Goal: Task Accomplishment & Management: Use online tool/utility

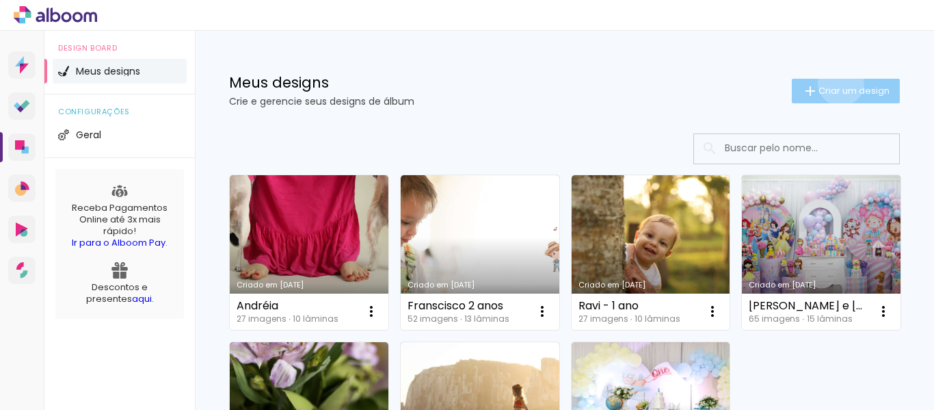
click at [828, 83] on paper-button "Criar um design" at bounding box center [846, 91] width 108 height 25
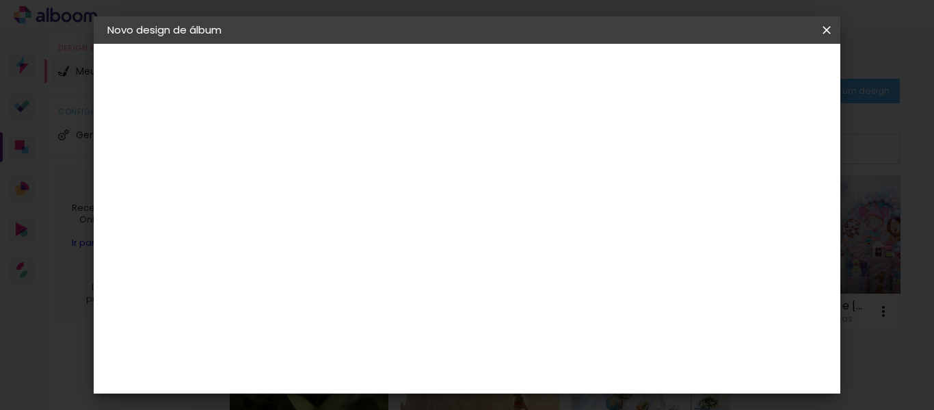
click at [336, 195] on paper-input-container "Título do álbum" at bounding box center [331, 184] width 10 height 35
type input "Catarina - 1 ano"
type paper-input "Catarina - 1 ano"
click at [0, 0] on slot "Avançar" at bounding box center [0, 0] width 0 height 0
click at [0, 0] on slot "Tamanho Livre" at bounding box center [0, 0] width 0 height 0
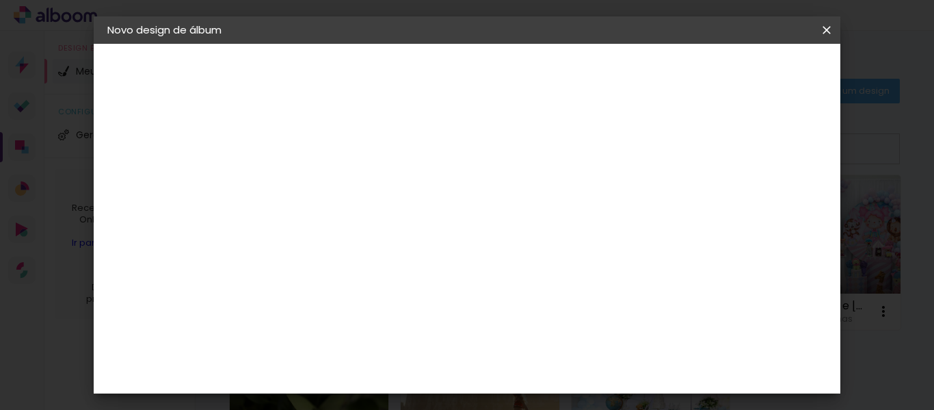
click at [424, 222] on input "Brasil" at bounding box center [360, 218] width 127 height 17
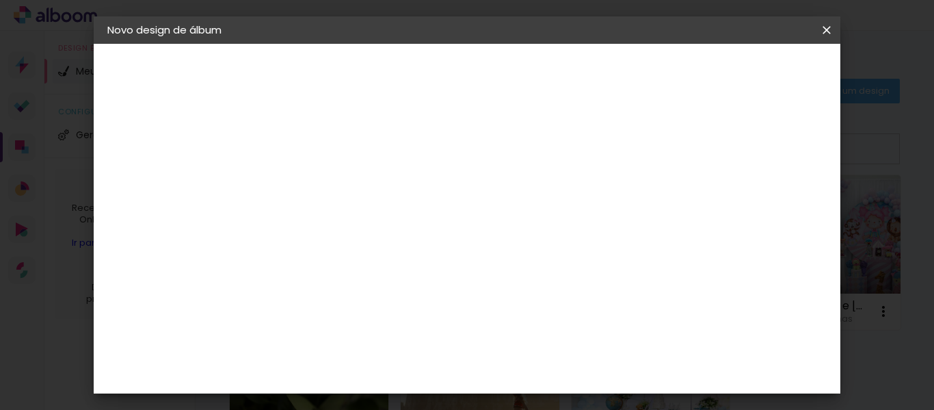
scroll to position [3233, 0]
click at [0, 0] on slot "Avançar" at bounding box center [0, 0] width 0 height 0
click at [384, 228] on input "text" at bounding box center [357, 238] width 53 height 21
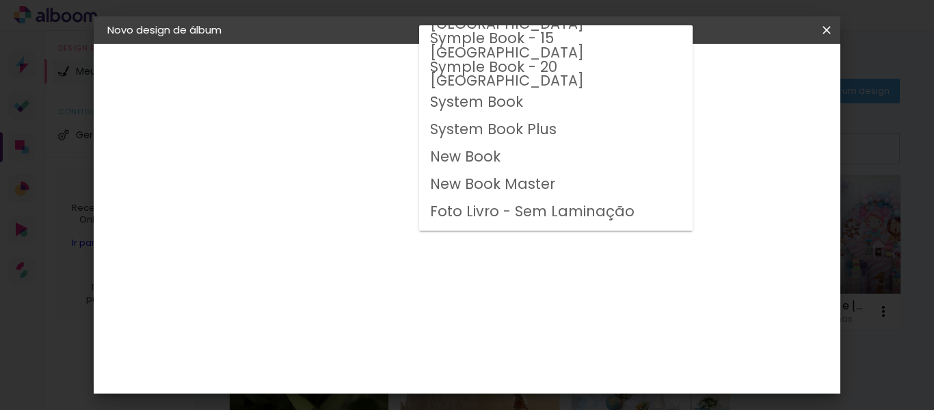
scroll to position [711, 0]
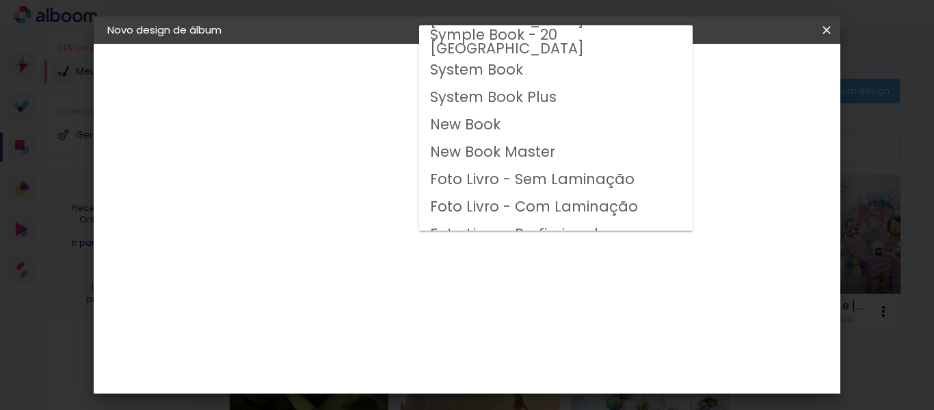
click at [0, 0] on slot "System Book" at bounding box center [0, 0] width 0 height 0
type input "System Book"
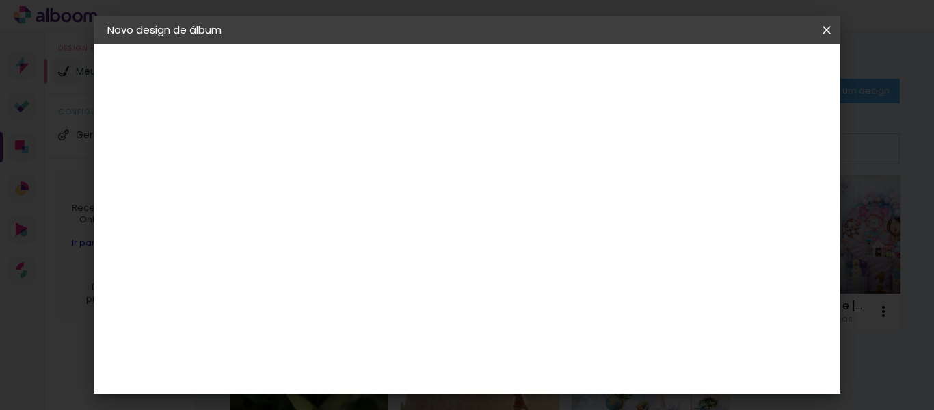
scroll to position [138, 0]
click at [0, 0] on slot "Avançar" at bounding box center [0, 0] width 0 height 0
click at [524, 68] on span "Iniciar design" at bounding box center [508, 77] width 31 height 19
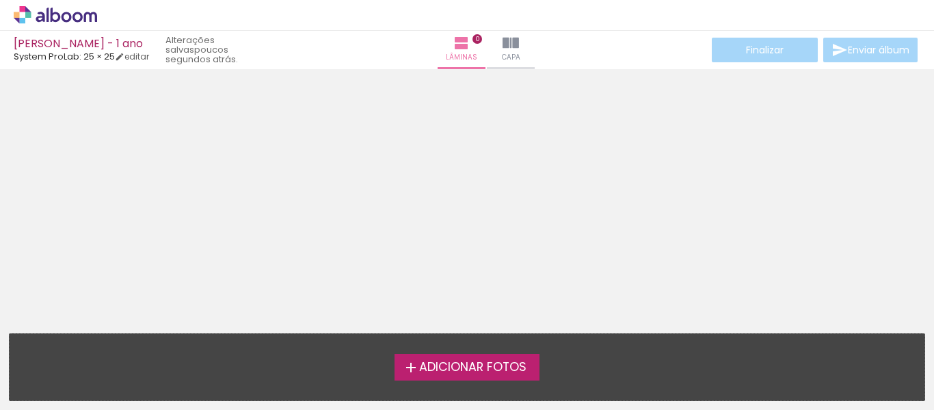
click at [479, 373] on span "Adicionar Fotos" at bounding box center [472, 367] width 107 height 12
click at [0, 0] on input "file" at bounding box center [0, 0] width 0 height 0
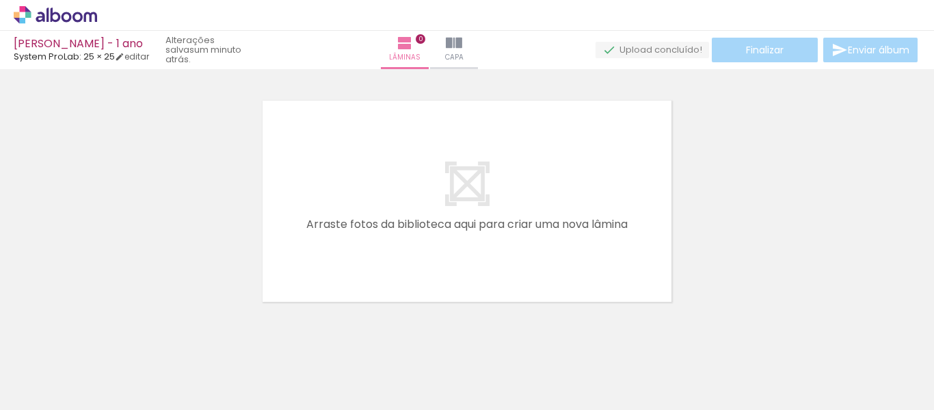
scroll to position [18, 0]
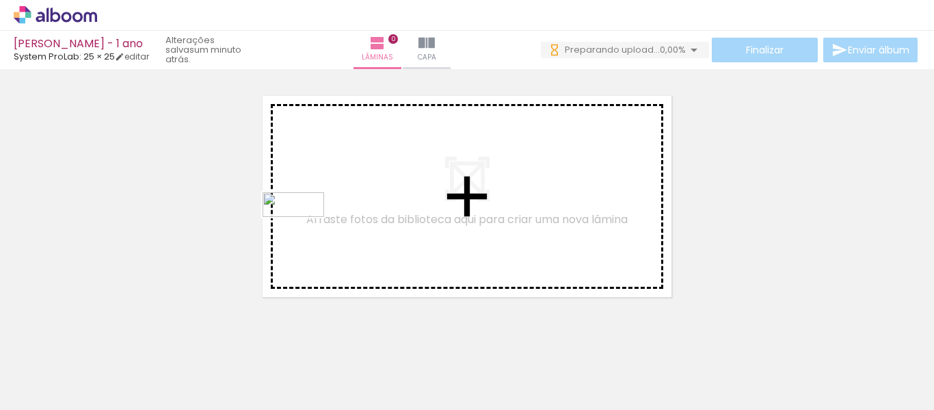
drag, startPoint x: 147, startPoint y: 369, endPoint x: 310, endPoint y: 226, distance: 217.0
click at [310, 226] on quentale-workspace at bounding box center [467, 205] width 934 height 410
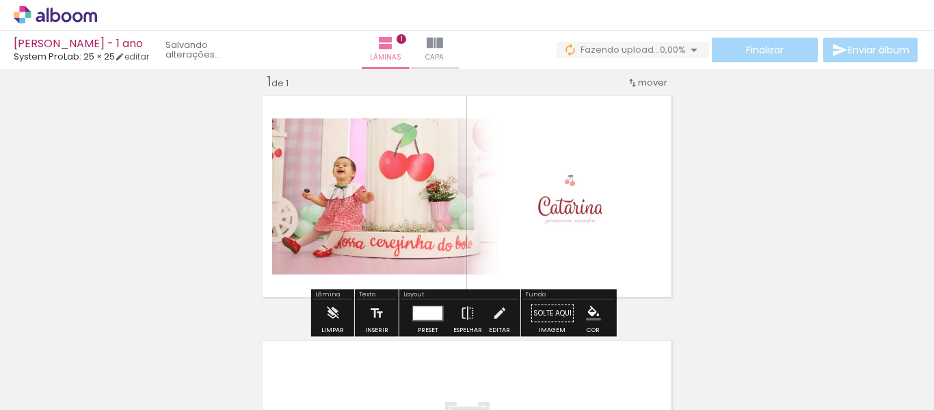
click at [422, 313] on div at bounding box center [427, 313] width 29 height 14
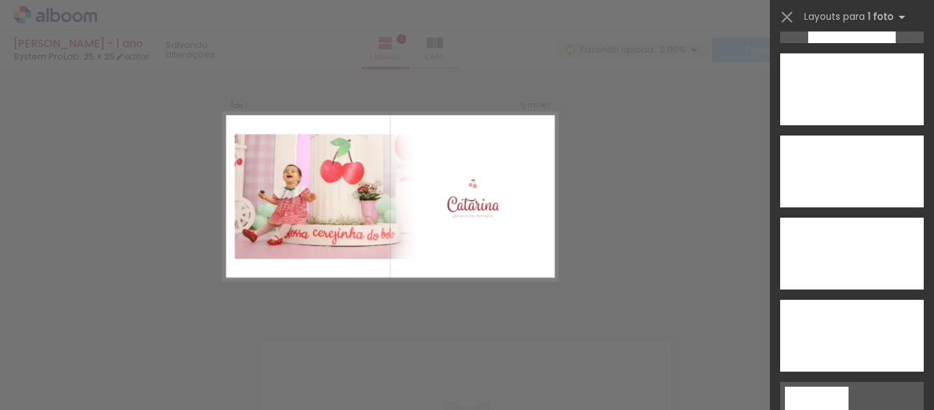
scroll to position [2096, 0]
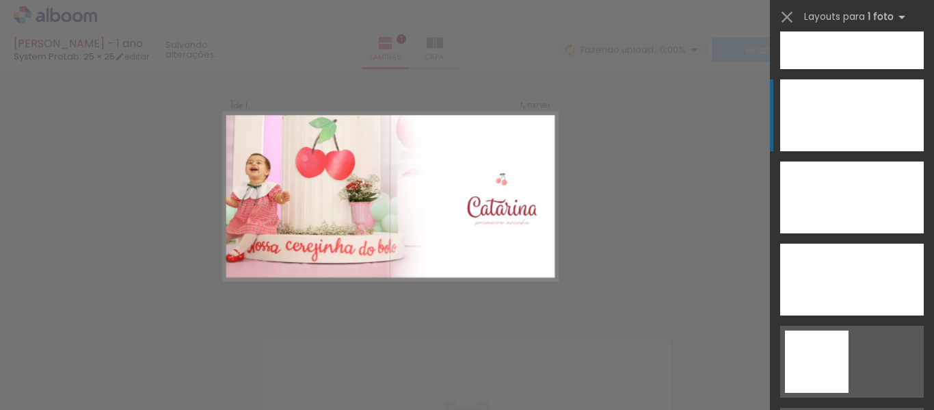
click at [879, 123] on div at bounding box center [852, 115] width 144 height 72
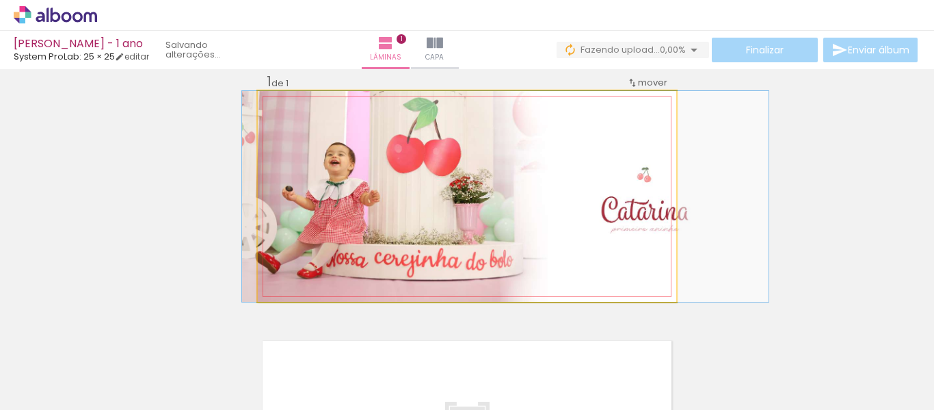
click at [493, 190] on quentale-photo at bounding box center [467, 196] width 418 height 211
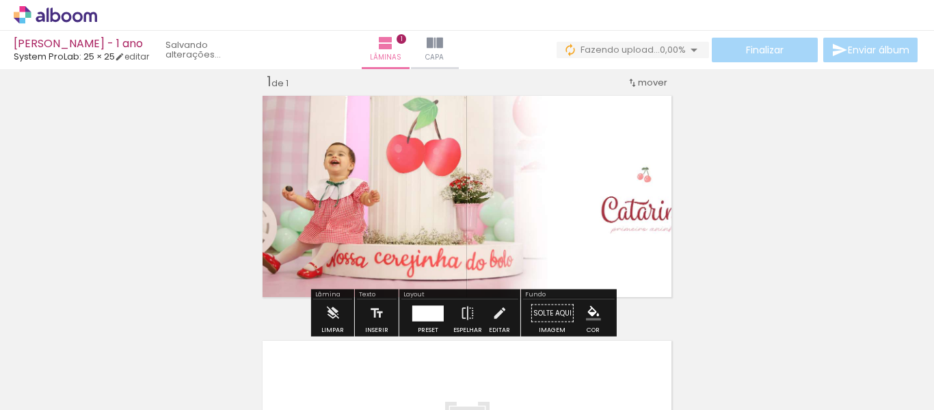
click at [420, 311] on div at bounding box center [427, 313] width 31 height 16
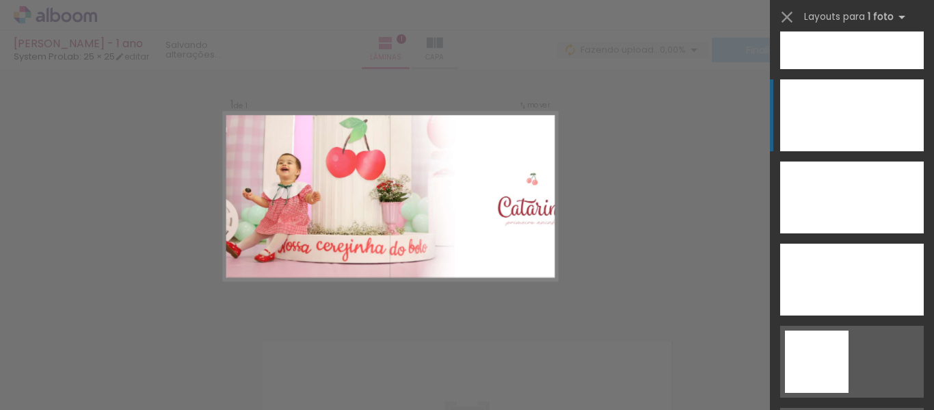
scroll to position [2134, 0]
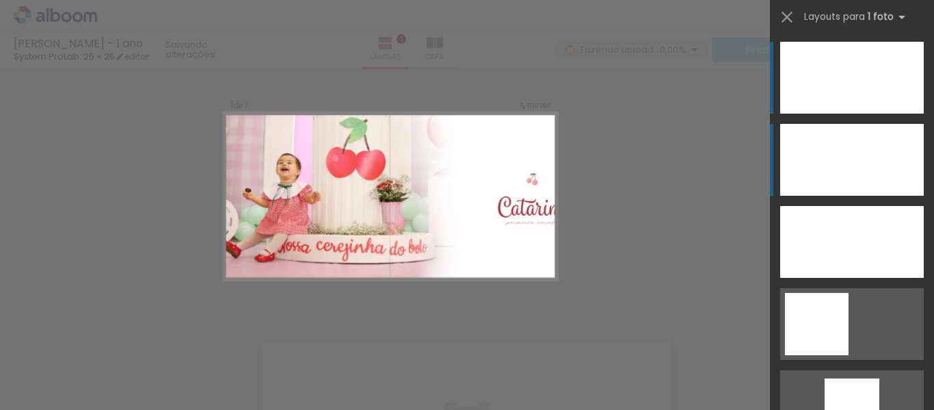
click at [892, 160] on div at bounding box center [852, 160] width 144 height 72
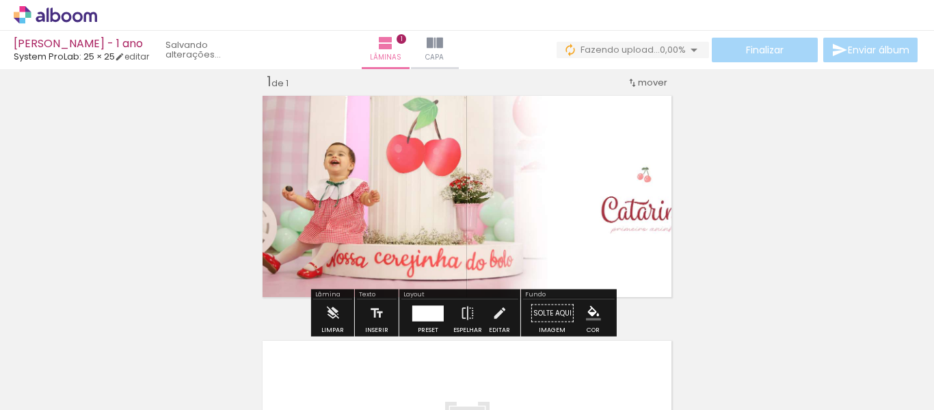
click at [329, 158] on quentale-photo at bounding box center [467, 196] width 418 height 211
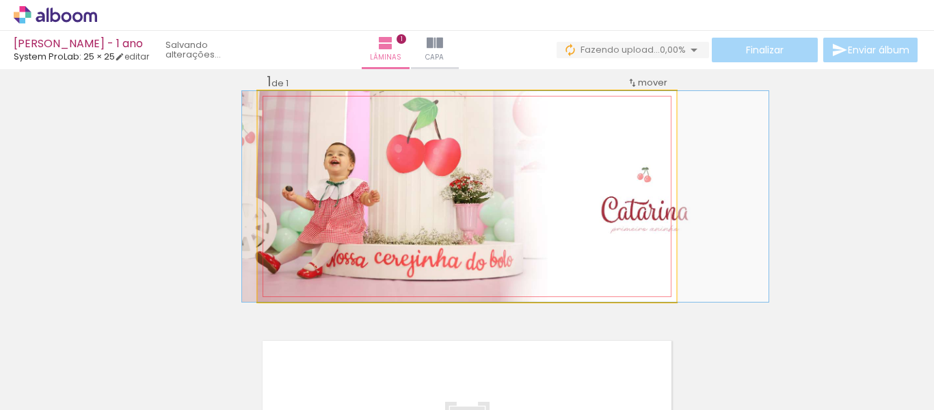
drag, startPoint x: 280, startPoint y: 104, endPoint x: 246, endPoint y: 108, distance: 33.8
type paper-slider "100"
click at [258, 108] on quentale-photo at bounding box center [467, 196] width 418 height 211
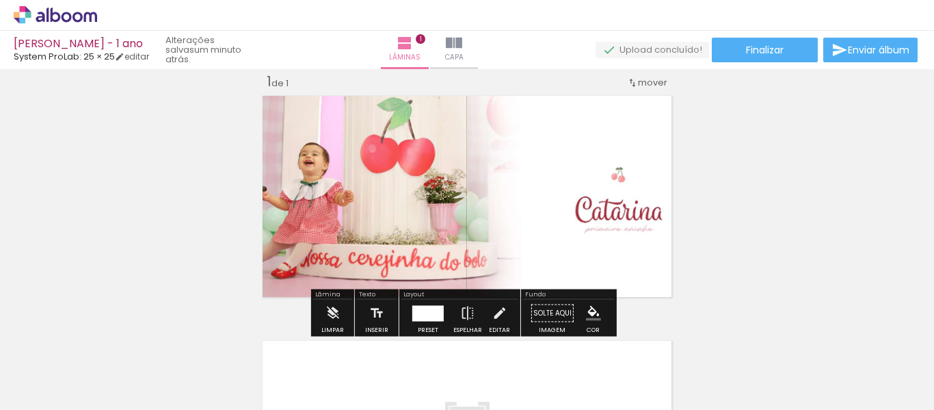
click at [416, 313] on div at bounding box center [427, 313] width 31 height 16
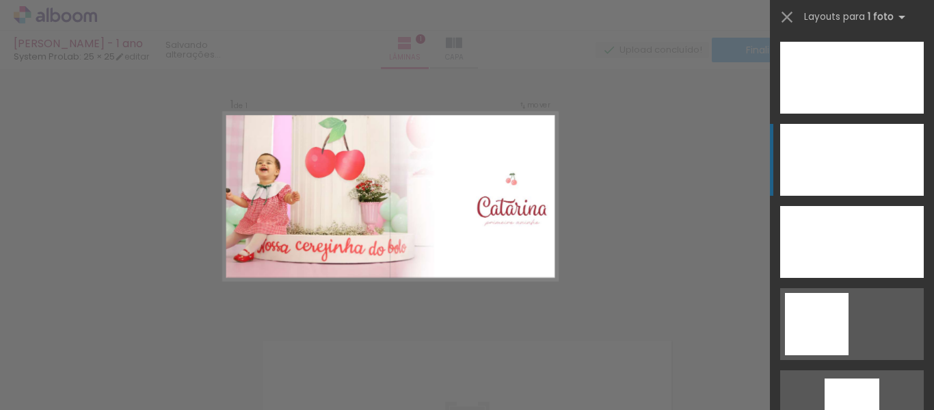
scroll to position [2216, 0]
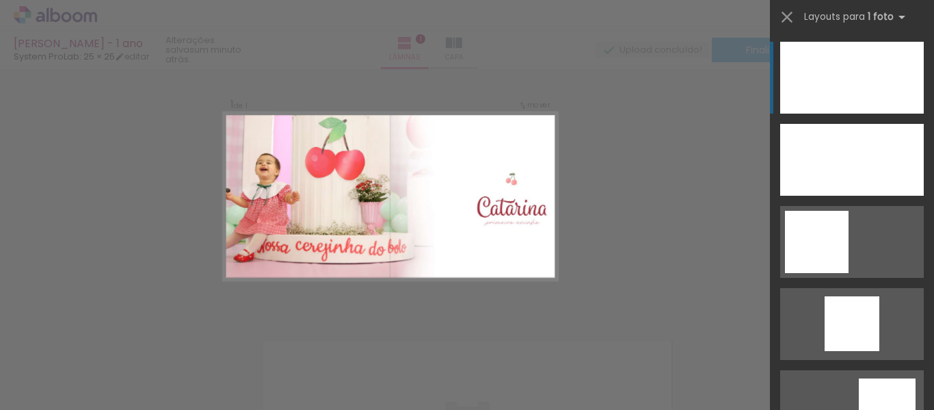
click at [883, 91] on div at bounding box center [852, 78] width 144 height 72
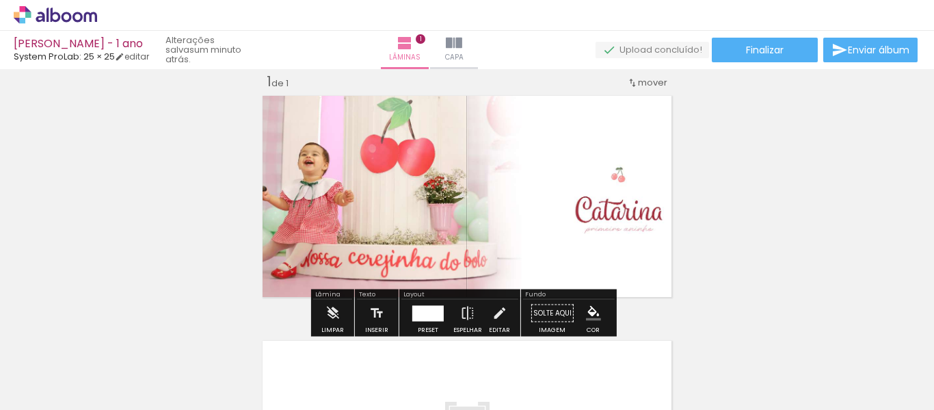
click at [522, 183] on quentale-photo at bounding box center [467, 196] width 418 height 211
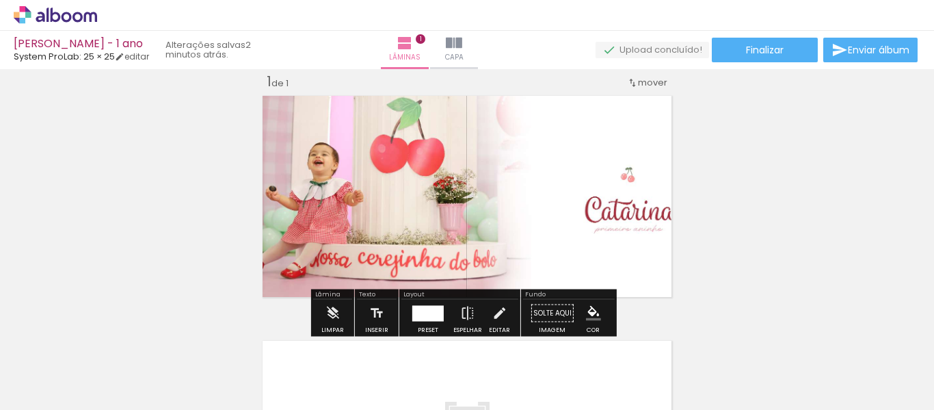
click at [426, 309] on div at bounding box center [427, 313] width 31 height 16
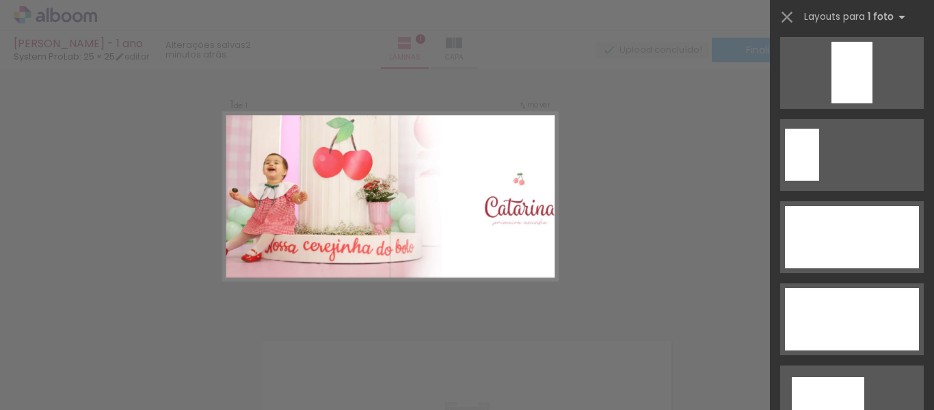
scroll to position [4321, 0]
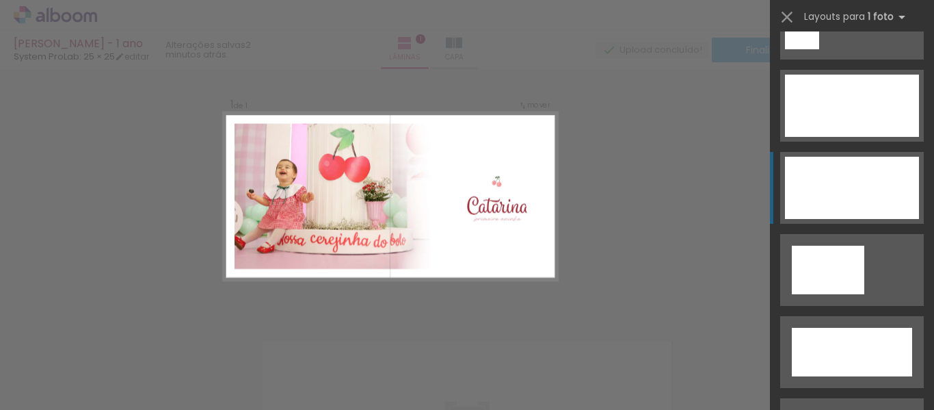
click at [823, 208] on div at bounding box center [852, 188] width 134 height 62
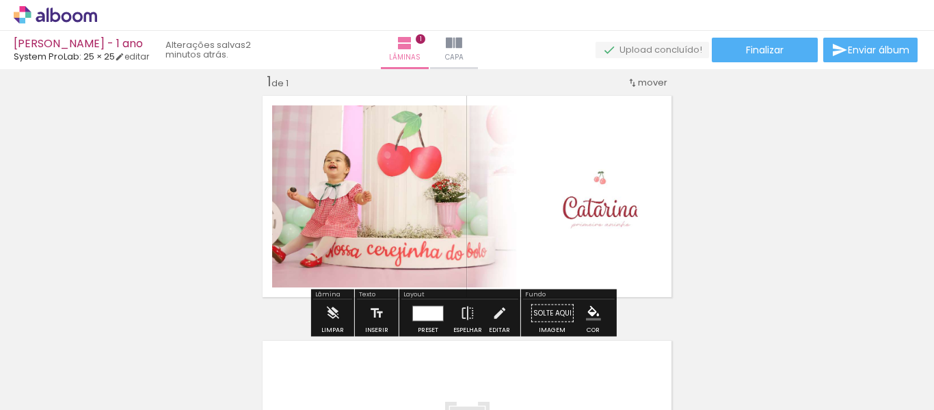
click at [720, 235] on div "Inserir lâmina 1 de 1" at bounding box center [467, 301] width 934 height 490
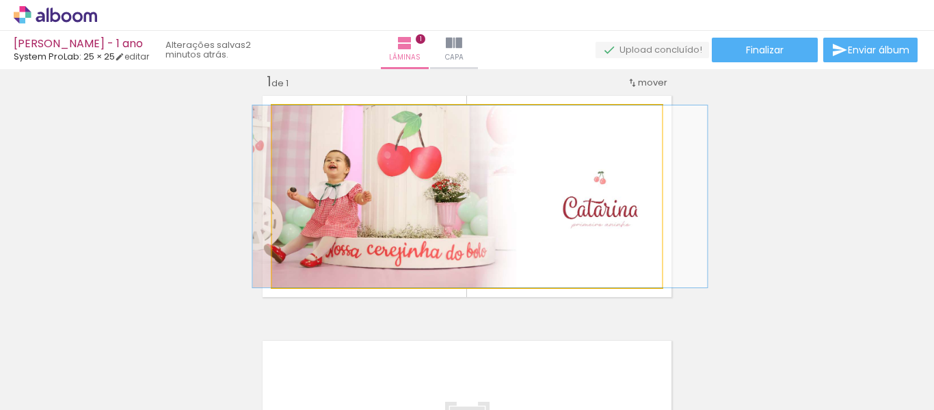
click at [334, 208] on quentale-photo at bounding box center [467, 196] width 390 height 182
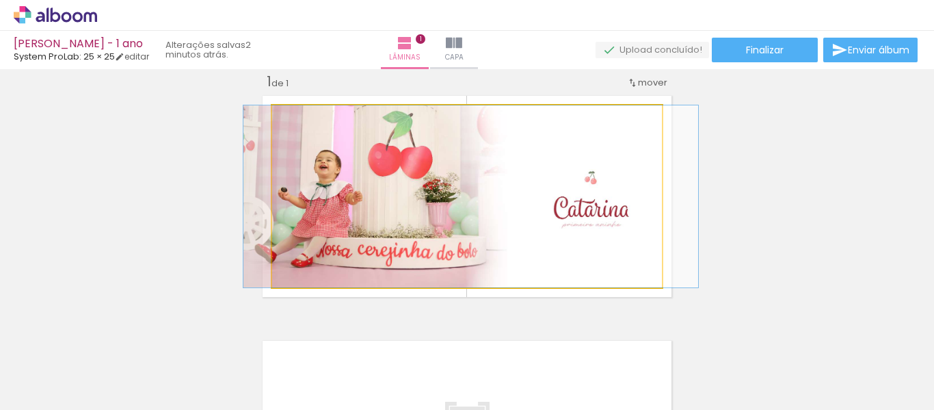
drag, startPoint x: 321, startPoint y: 194, endPoint x: 313, endPoint y: 195, distance: 8.9
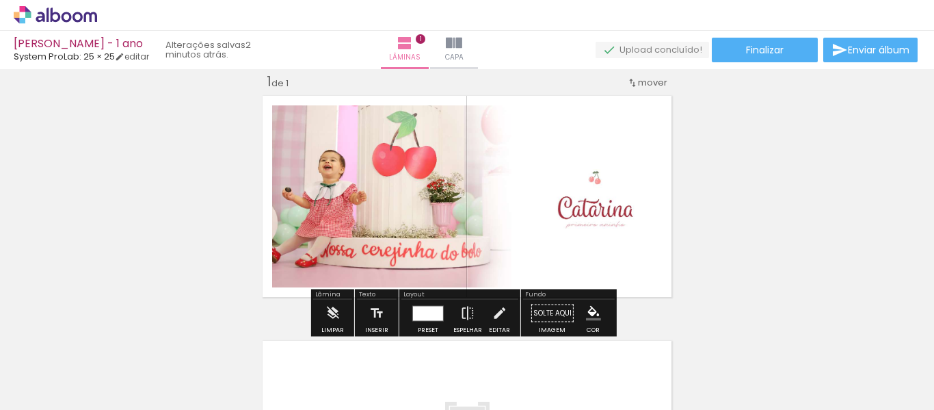
click at [418, 308] on div at bounding box center [428, 313] width 30 height 14
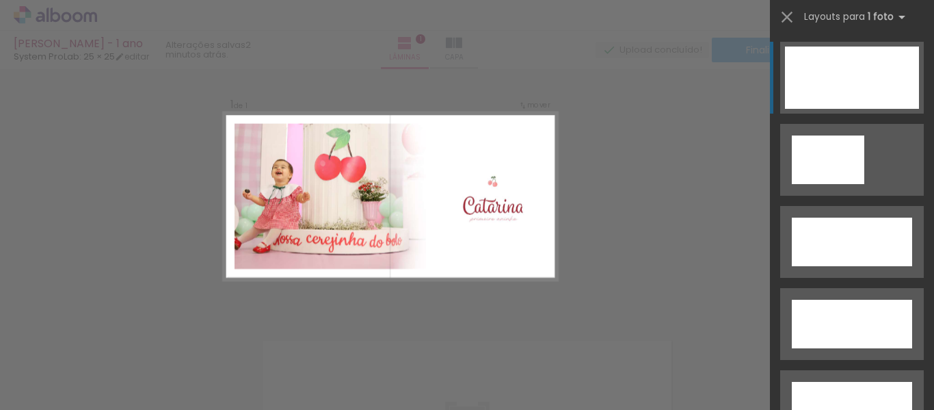
scroll to position [4463, 0]
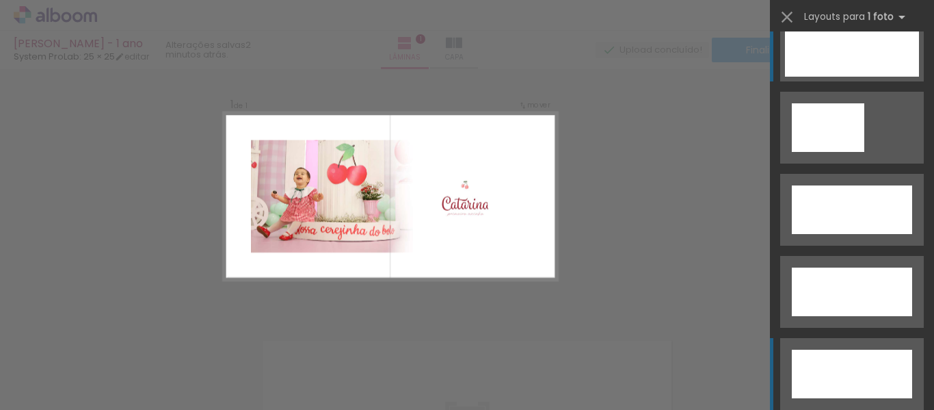
click at [821, 377] on div at bounding box center [852, 373] width 120 height 49
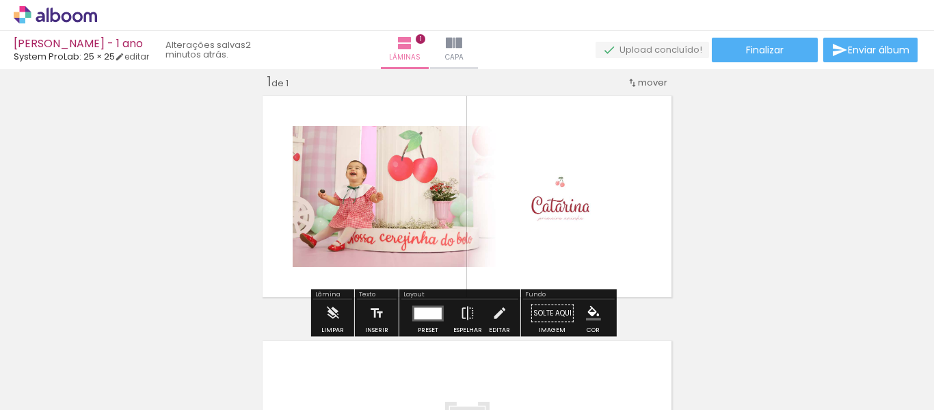
click at [307, 209] on quentale-photo at bounding box center [467, 196] width 349 height 141
click at [414, 304] on div at bounding box center [428, 313] width 37 height 27
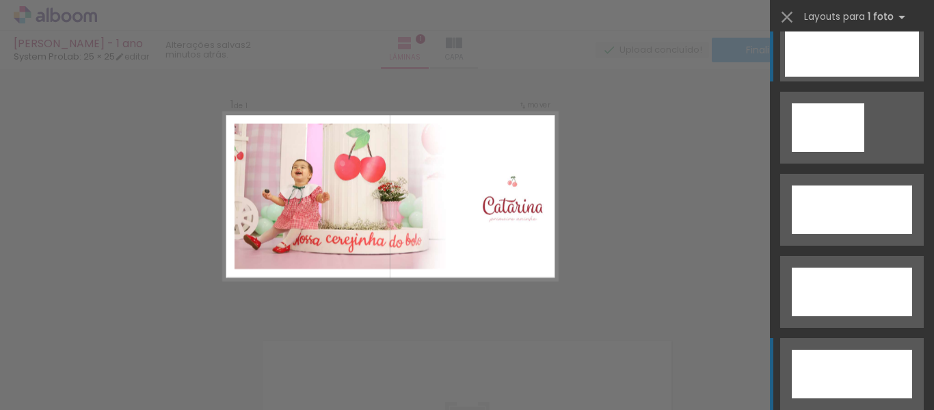
click at [870, 70] on div at bounding box center [852, 45] width 134 height 62
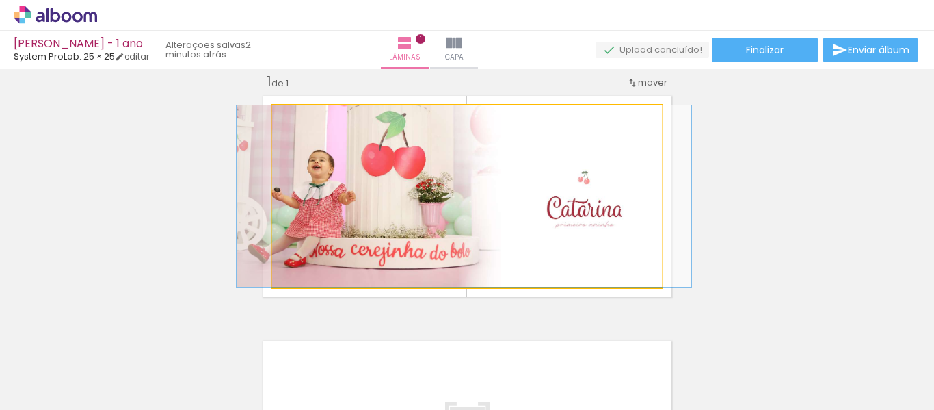
drag, startPoint x: 574, startPoint y: 252, endPoint x: 538, endPoint y: 257, distance: 36.0
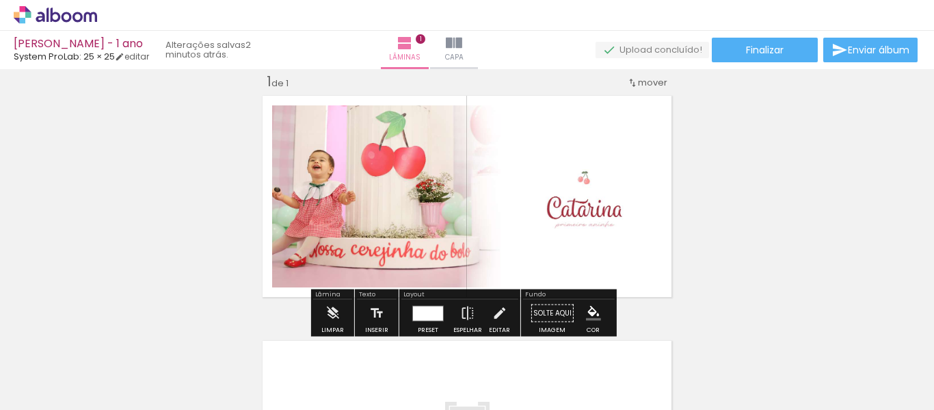
click at [752, 232] on div "Inserir lâmina 1 de 1" at bounding box center [467, 301] width 934 height 490
click at [419, 319] on div at bounding box center [428, 313] width 30 height 14
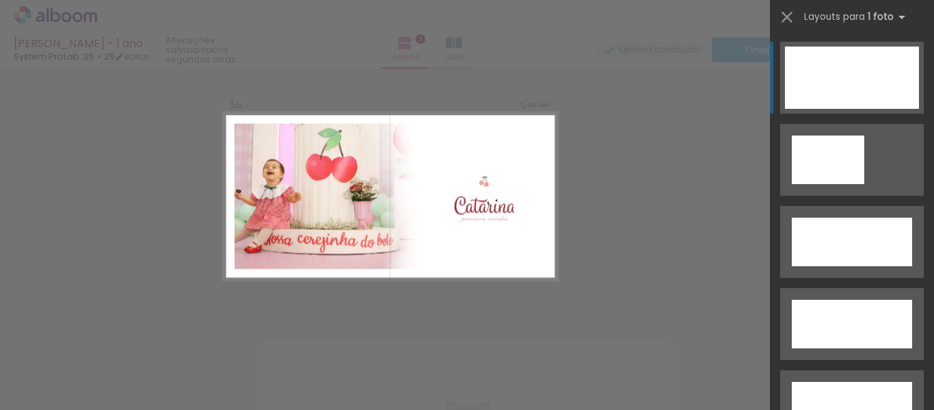
click at [878, 62] on div at bounding box center [852, 77] width 134 height 62
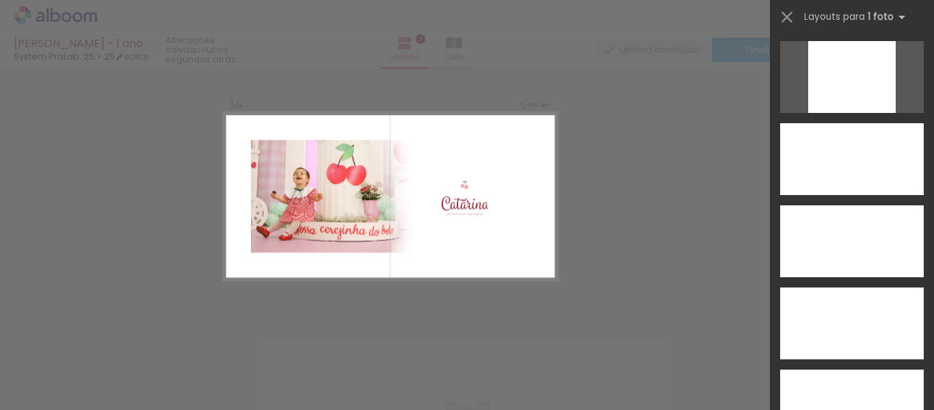
scroll to position [1952, 0]
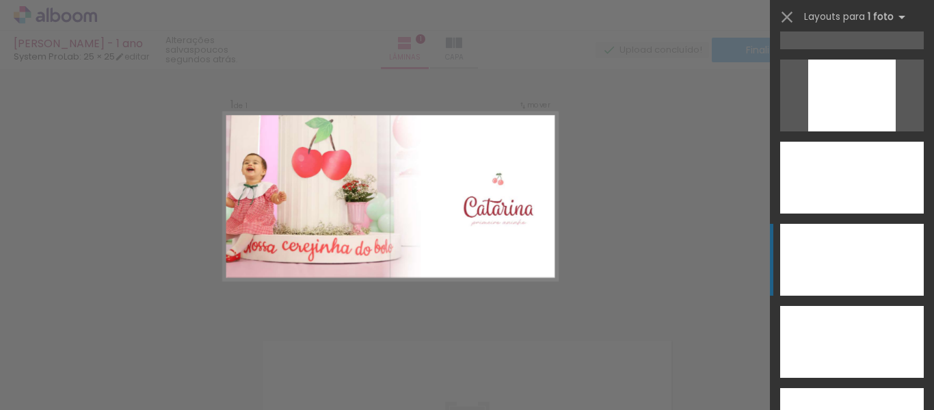
click at [819, 252] on div at bounding box center [852, 260] width 144 height 72
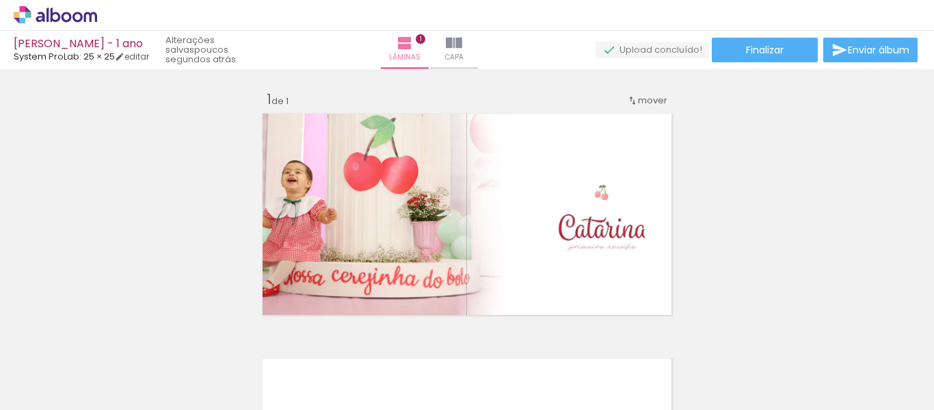
scroll to position [288, 0]
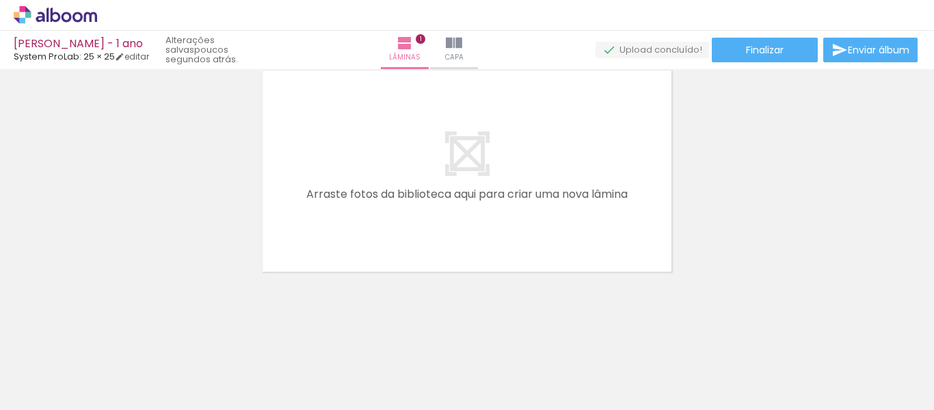
click at [55, 395] on span "Adicionar Fotos" at bounding box center [48, 391] width 41 height 15
click at [0, 0] on input "file" at bounding box center [0, 0] width 0 height 0
click at [34, 394] on span "Adicionar Fotos" at bounding box center [48, 391] width 41 height 15
click at [0, 0] on input "file" at bounding box center [0, 0] width 0 height 0
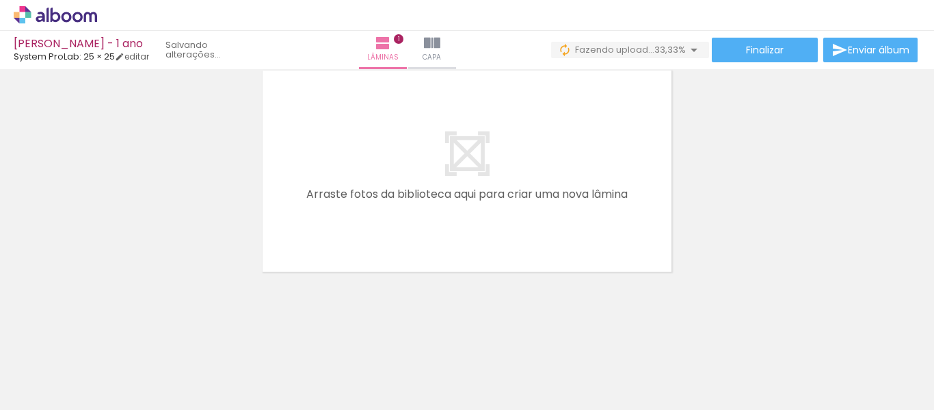
click at [48, 391] on span "Adicionar Fotos" at bounding box center [48, 391] width 41 height 15
click at [0, 0] on input "file" at bounding box center [0, 0] width 0 height 0
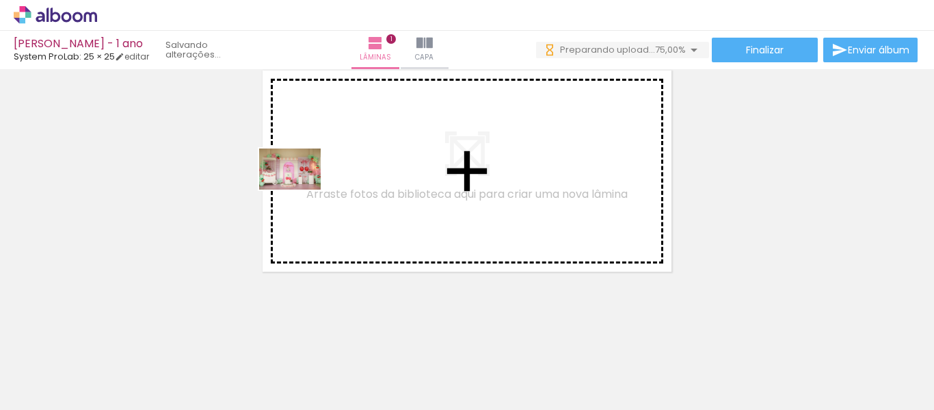
drag, startPoint x: 218, startPoint y: 381, endPoint x: 300, endPoint y: 189, distance: 208.3
click at [300, 189] on quentale-workspace at bounding box center [467, 205] width 934 height 410
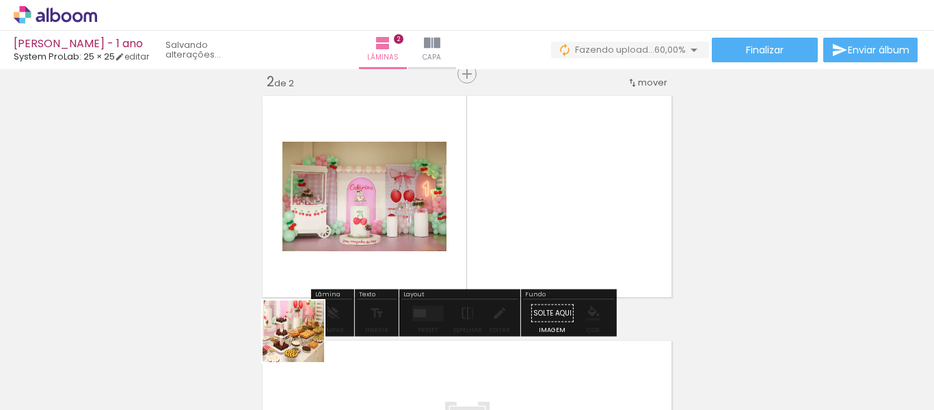
drag, startPoint x: 277, startPoint y: 375, endPoint x: 522, endPoint y: 362, distance: 245.1
click at [457, 196] on quentale-workspace at bounding box center [467, 205] width 934 height 410
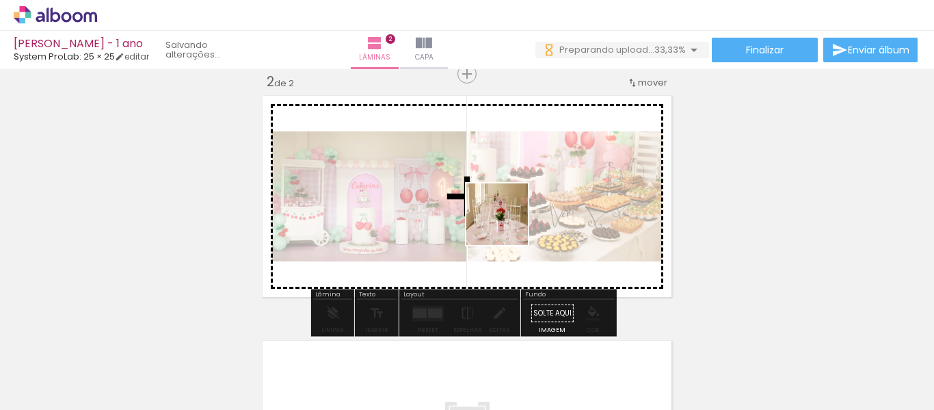
drag, startPoint x: 380, startPoint y: 382, endPoint x: 526, endPoint y: 193, distance: 239.4
click at [526, 193] on quentale-workspace at bounding box center [467, 205] width 934 height 410
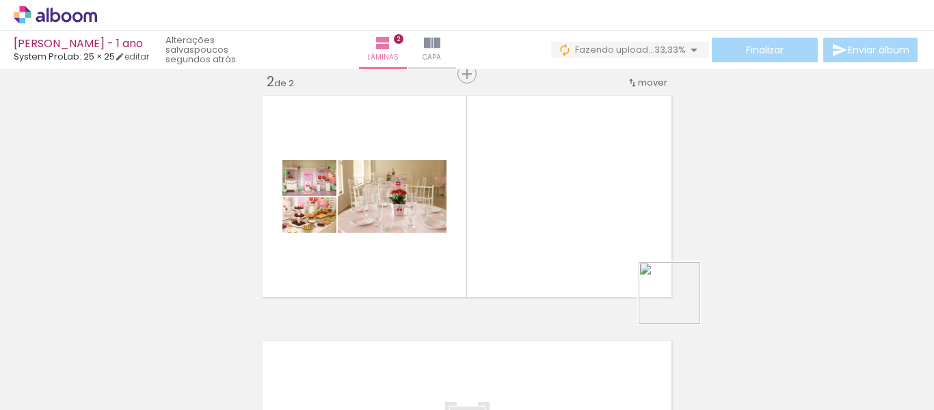
drag, startPoint x: 763, startPoint y: 377, endPoint x: 542, endPoint y: 186, distance: 292.8
click at [542, 186] on quentale-workspace at bounding box center [467, 205] width 934 height 410
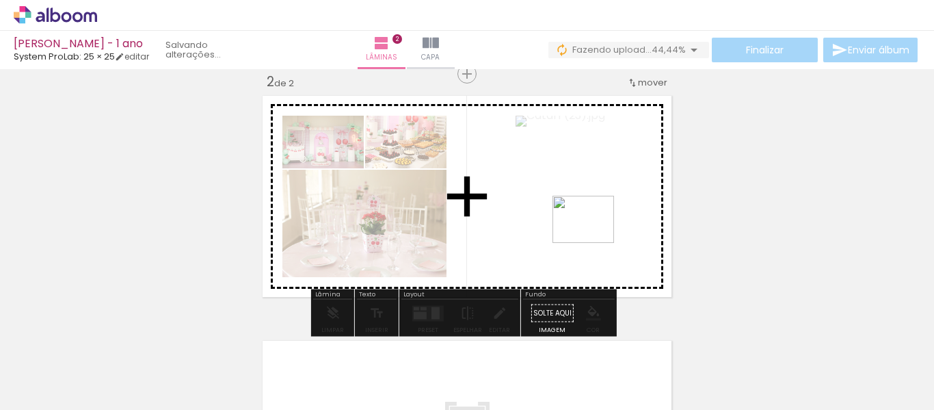
drag, startPoint x: 625, startPoint y: 386, endPoint x: 594, endPoint y: 237, distance: 153.0
click at [594, 237] on quentale-workspace at bounding box center [467, 205] width 934 height 410
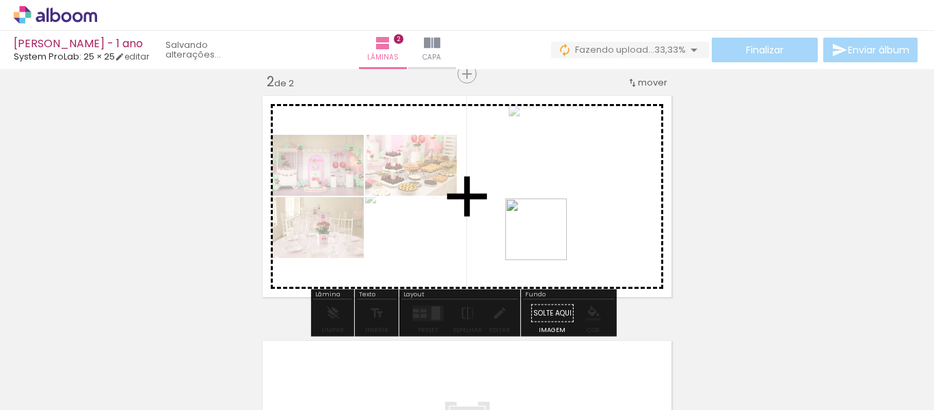
drag, startPoint x: 520, startPoint y: 382, endPoint x: 546, endPoint y: 239, distance: 144.6
click at [546, 239] on quentale-workspace at bounding box center [467, 205] width 934 height 410
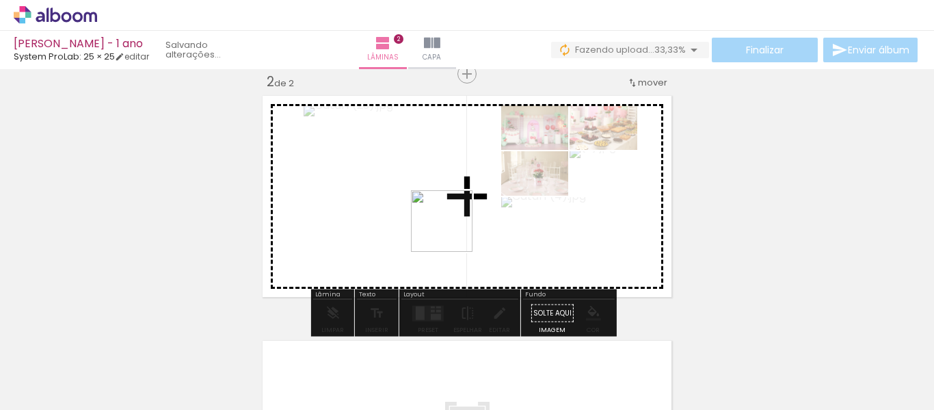
drag, startPoint x: 438, startPoint y: 365, endPoint x: 452, endPoint y: 231, distance: 134.7
click at [452, 231] on quentale-workspace at bounding box center [467, 205] width 934 height 410
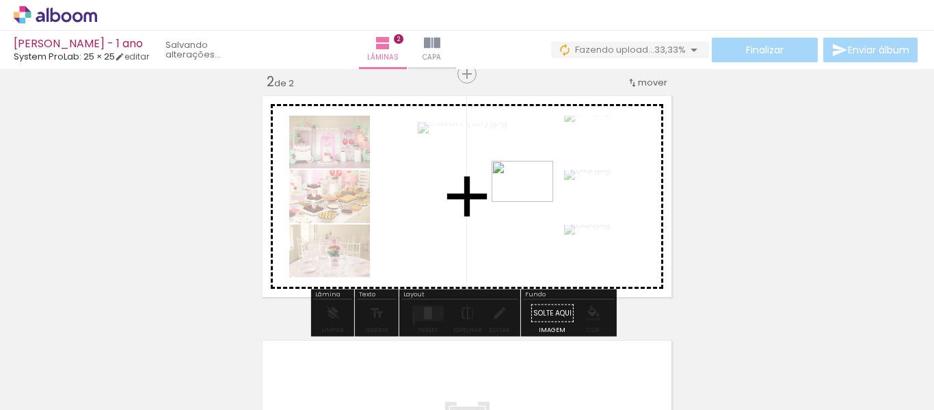
drag, startPoint x: 685, startPoint y: 374, endPoint x: 533, endPoint y: 202, distance: 229.7
click at [533, 202] on quentale-workspace at bounding box center [467, 205] width 934 height 410
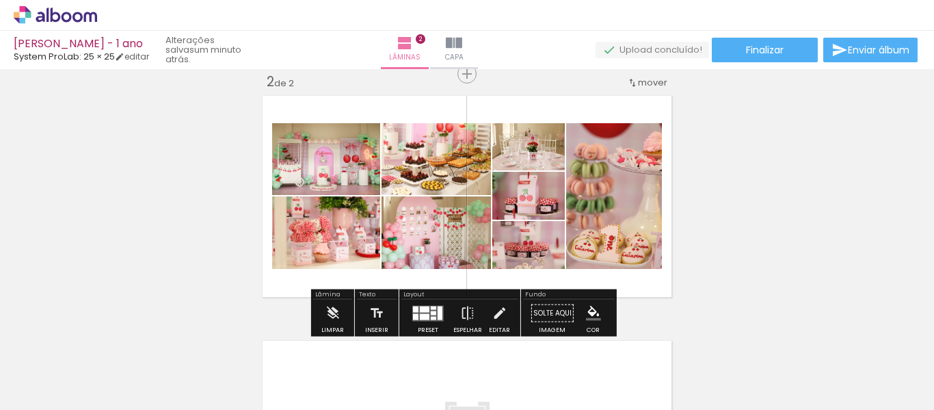
click at [550, 160] on quentale-photo at bounding box center [528, 146] width 72 height 47
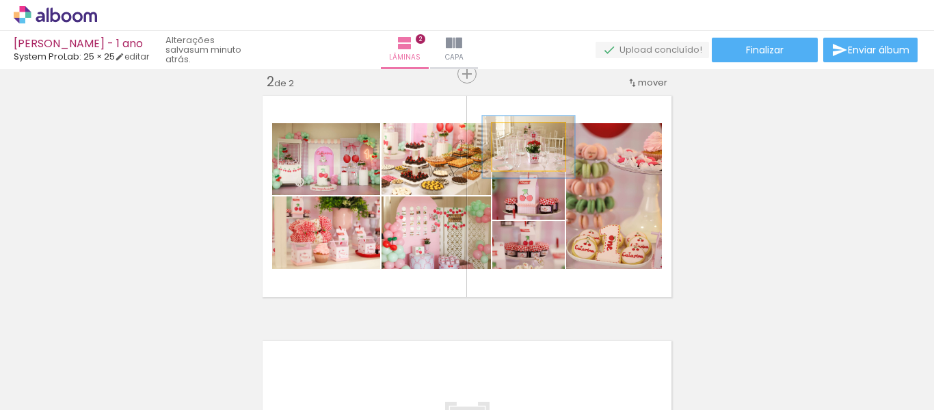
type paper-slider "127"
click at [524, 137] on div at bounding box center [526, 137] width 12 height 12
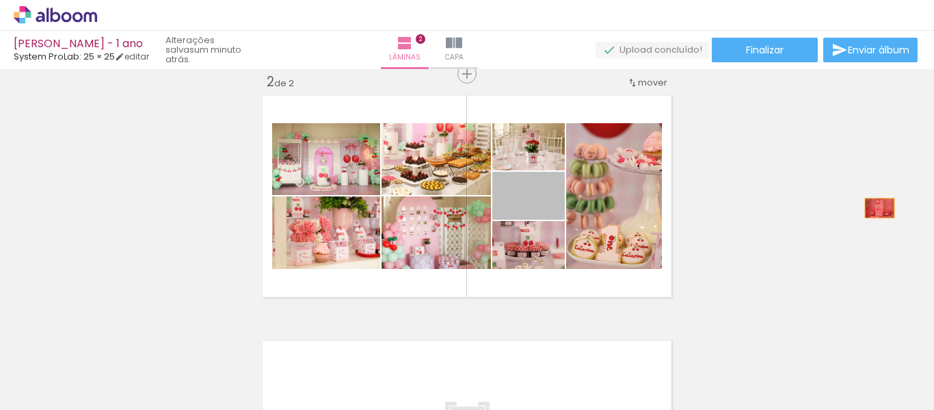
drag, startPoint x: 553, startPoint y: 204, endPoint x: 903, endPoint y: 208, distance: 349.5
click at [903, 208] on div "Inserir lâmina 1 de 2 Inserir lâmina 2 de 2" at bounding box center [467, 178] width 934 height 735
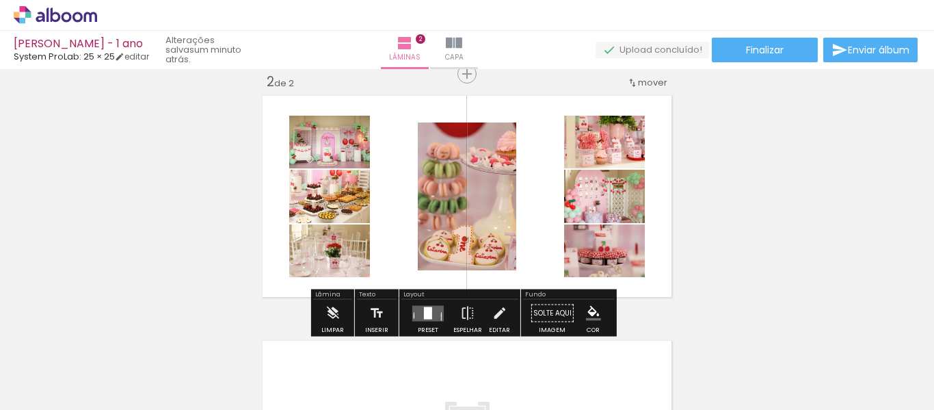
click at [418, 321] on div at bounding box center [428, 313] width 37 height 27
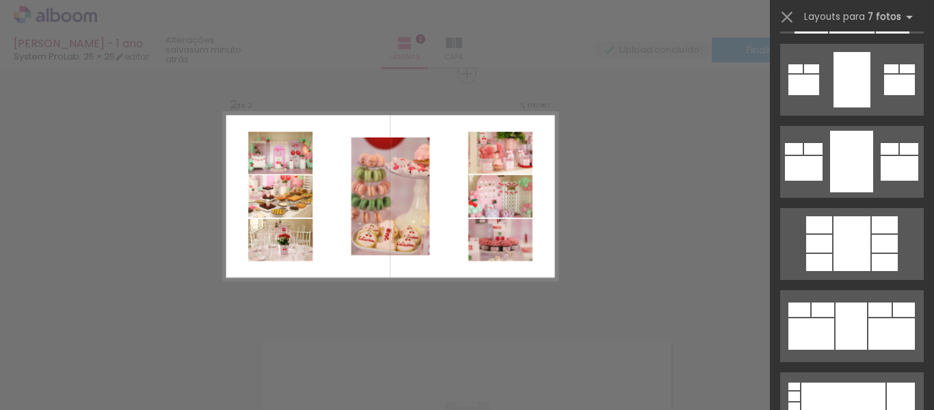
scroll to position [1528, 0]
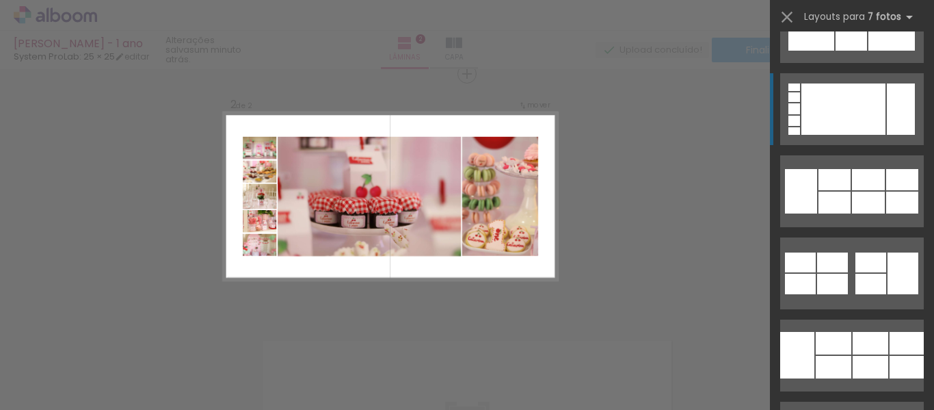
click at [841, 117] on div at bounding box center [843, 108] width 84 height 51
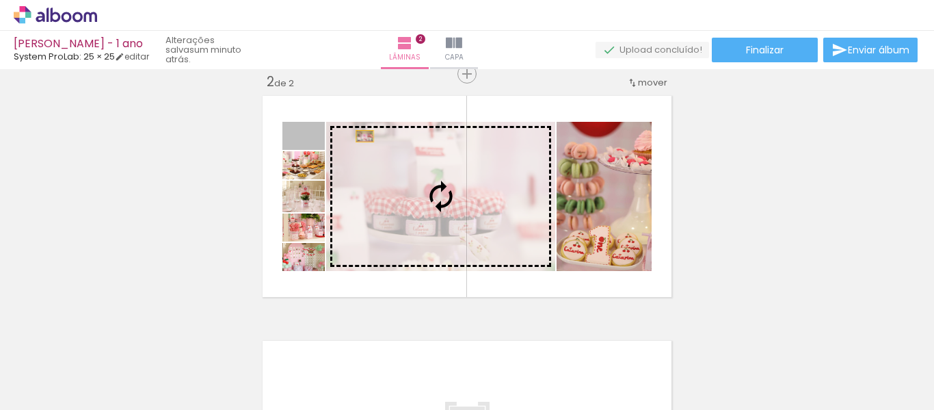
drag, startPoint x: 314, startPoint y: 124, endPoint x: 401, endPoint y: 153, distance: 92.3
click at [0, 0] on slot at bounding box center [0, 0] width 0 height 0
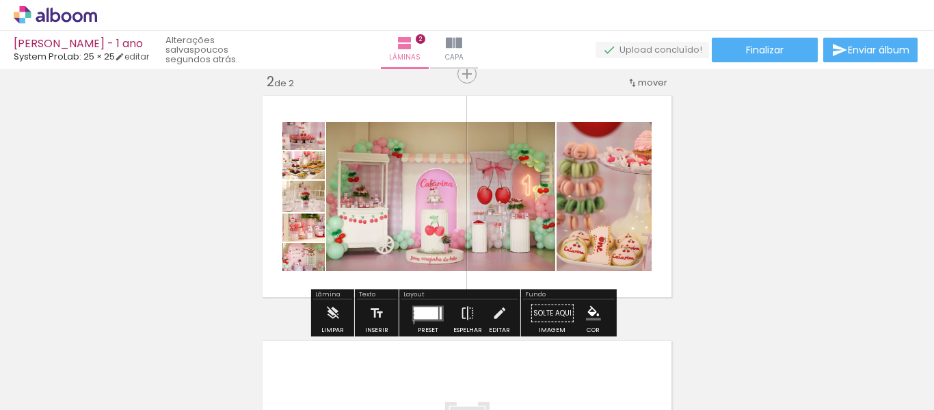
click at [720, 225] on div "Inserir lâmina 1 de 2 Inserir lâmina 2 de 2" at bounding box center [467, 178] width 934 height 735
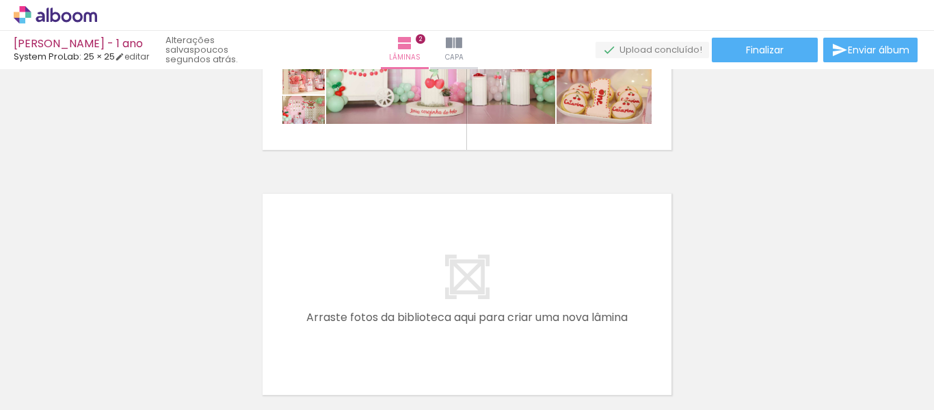
scroll to position [518, 0]
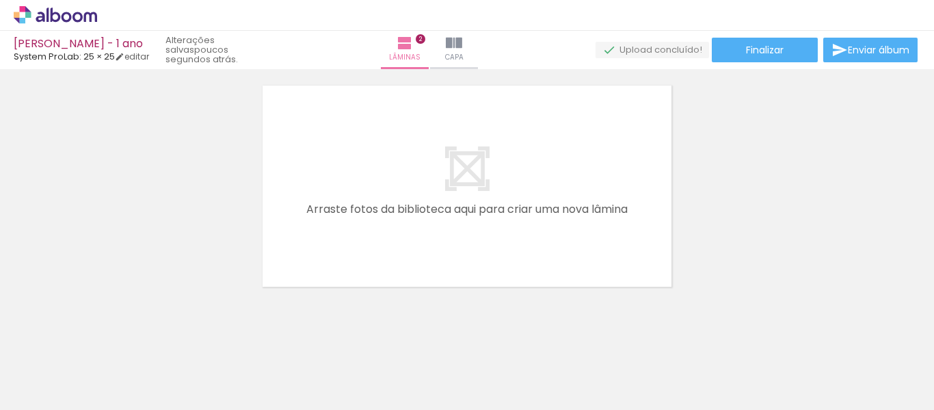
click at [569, 336] on iron-icon at bounding box center [566, 336] width 14 height 14
click at [61, 390] on span "Adicionar Fotos" at bounding box center [48, 391] width 41 height 15
click at [0, 0] on input "file" at bounding box center [0, 0] width 0 height 0
